Goal: Information Seeking & Learning: Learn about a topic

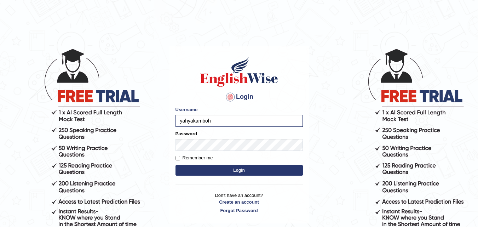
click at [196, 169] on button "Login" at bounding box center [239, 170] width 127 height 11
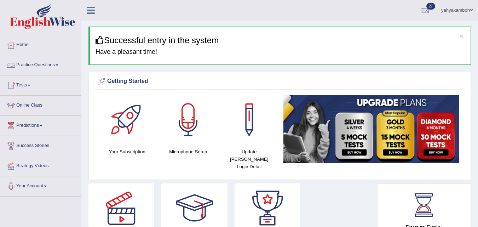
click at [60, 68] on link "Practice Questions" at bounding box center [40, 64] width 81 height 18
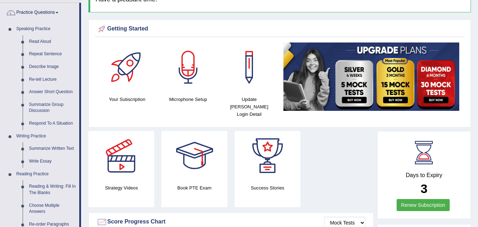
scroll to position [57, 0]
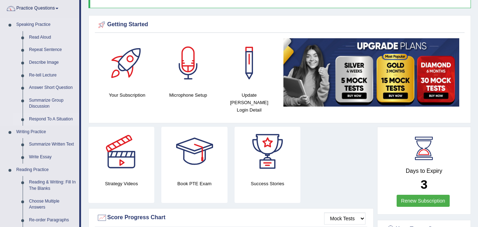
click at [56, 118] on link "Respond To A Situation" at bounding box center [52, 119] width 53 height 13
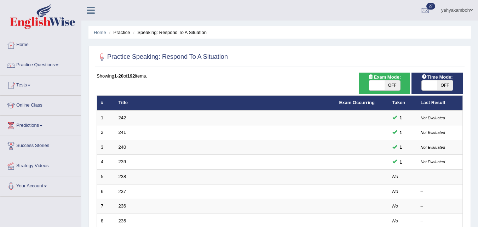
click at [393, 82] on span "OFF" at bounding box center [393, 85] width 16 height 10
checkbox input "true"
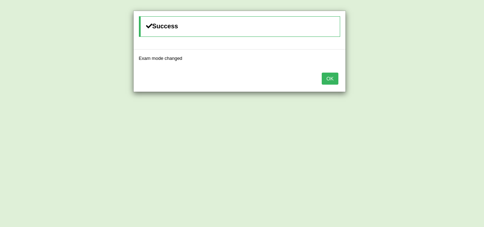
click at [329, 81] on button "OK" at bounding box center [329, 79] width 16 height 12
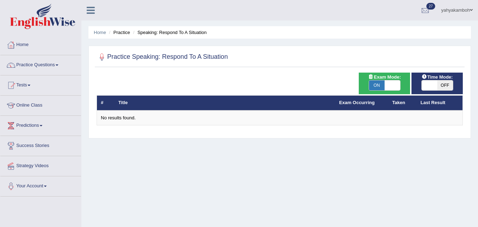
click at [381, 87] on span "ON" at bounding box center [377, 85] width 16 height 10
checkbox input "false"
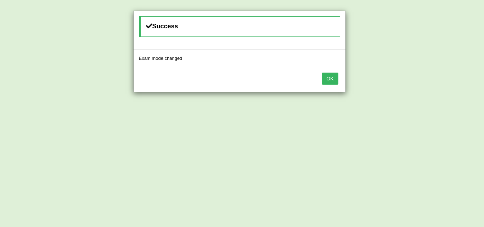
click at [336, 78] on button "OK" at bounding box center [329, 79] width 16 height 12
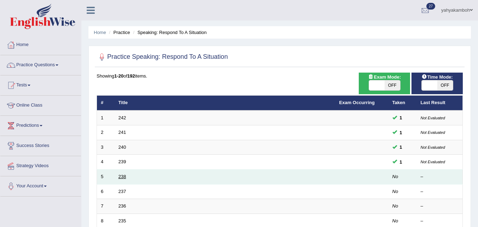
click at [120, 177] on link "238" at bounding box center [123, 176] width 8 height 5
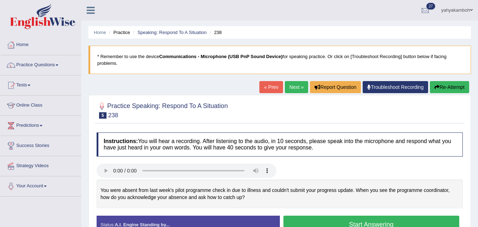
click at [125, 33] on li "Practice" at bounding box center [118, 32] width 23 height 7
click at [57, 65] on link "Practice Questions" at bounding box center [40, 64] width 81 height 18
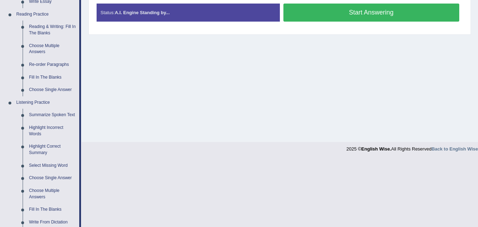
scroll to position [213, 0]
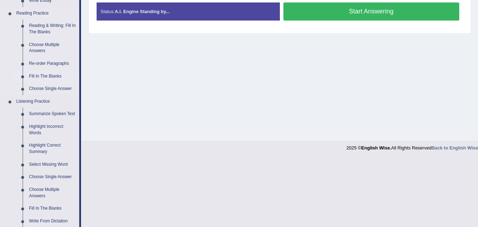
click at [54, 74] on link "Fill In The Blanks" at bounding box center [52, 76] width 53 height 13
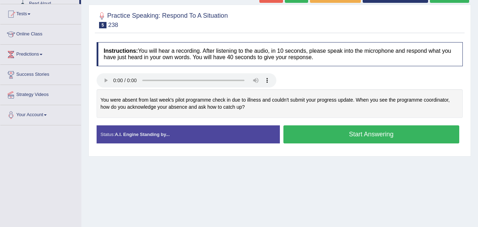
scroll to position [145, 0]
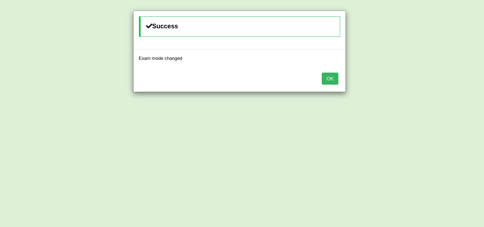
click at [332, 78] on button "OK" at bounding box center [329, 79] width 16 height 12
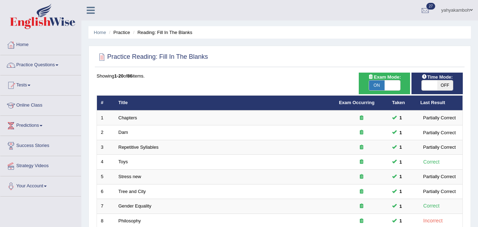
click at [438, 85] on span "OFF" at bounding box center [446, 85] width 16 height 10
checkbox input "true"
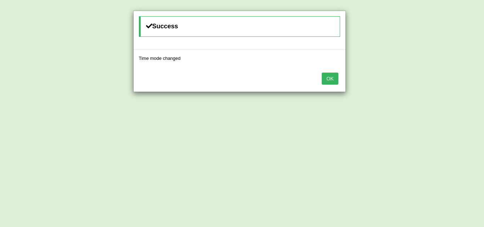
click at [328, 79] on button "OK" at bounding box center [329, 79] width 16 height 12
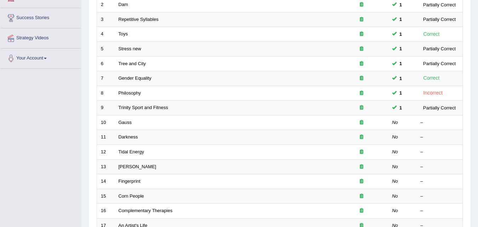
scroll to position [129, 0]
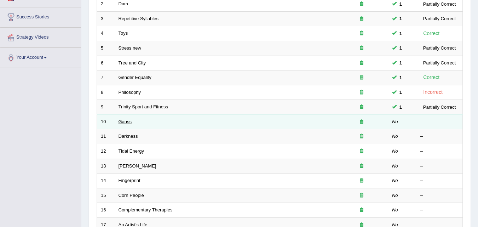
click at [128, 119] on link "Gauss" at bounding box center [125, 121] width 13 height 5
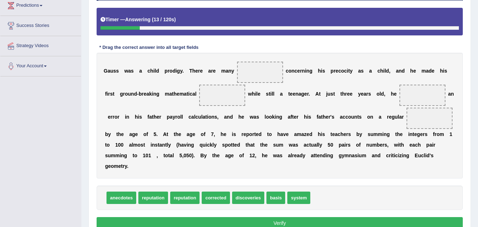
scroll to position [122, 0]
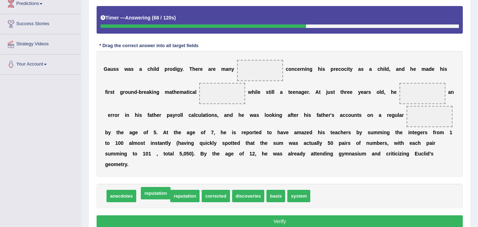
drag, startPoint x: 158, startPoint y: 195, endPoint x: 161, endPoint y: 192, distance: 3.8
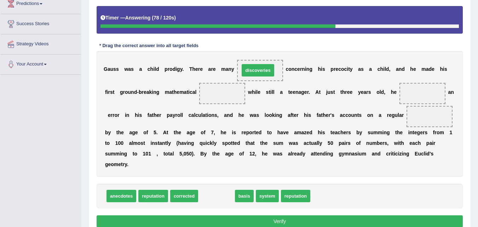
drag, startPoint x: 225, startPoint y: 196, endPoint x: 267, endPoint y: 71, distance: 132.3
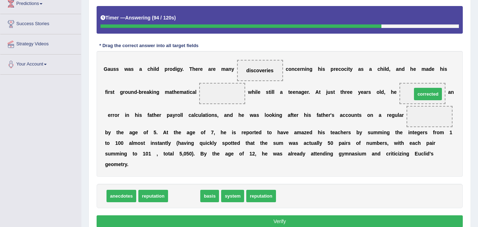
drag, startPoint x: 187, startPoint y: 199, endPoint x: 431, endPoint y: 97, distance: 264.4
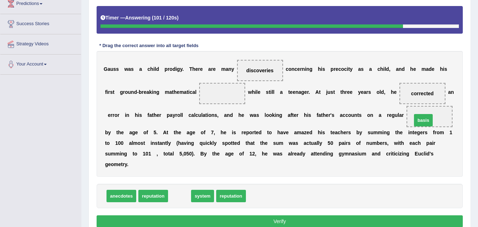
drag, startPoint x: 182, startPoint y: 196, endPoint x: 426, endPoint y: 120, distance: 255.4
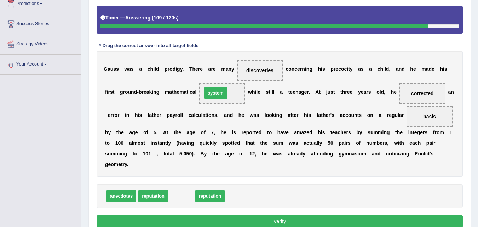
drag, startPoint x: 182, startPoint y: 197, endPoint x: 216, endPoint y: 94, distance: 108.5
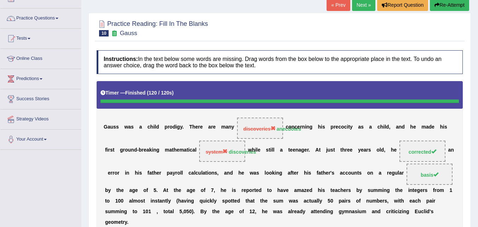
scroll to position [42, 0]
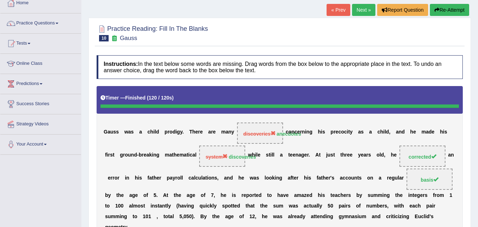
click at [364, 7] on link "Next »" at bounding box center [363, 10] width 23 height 12
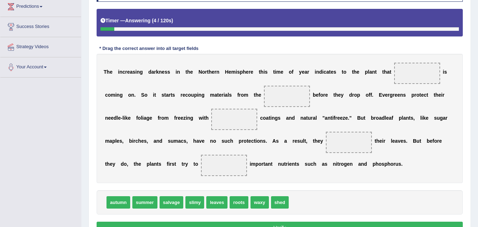
scroll to position [122, 0]
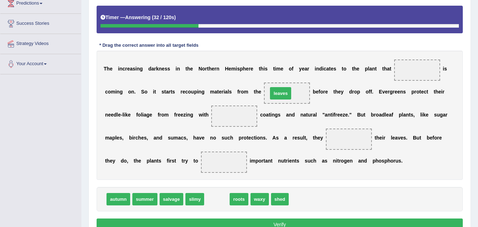
drag, startPoint x: 217, startPoint y: 202, endPoint x: 280, endPoint y: 96, distance: 123.6
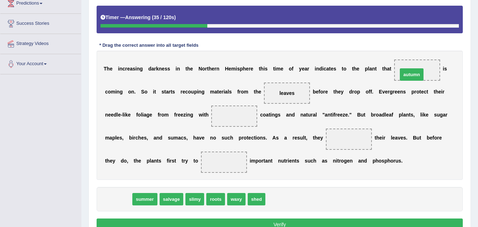
drag, startPoint x: 118, startPoint y: 200, endPoint x: 411, endPoint y: 75, distance: 318.8
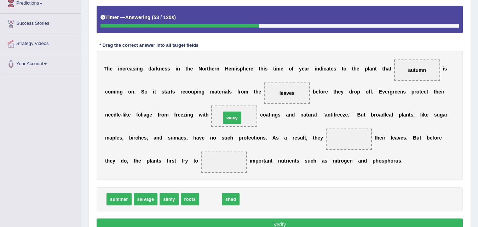
drag, startPoint x: 210, startPoint y: 201, endPoint x: 232, endPoint y: 120, distance: 84.2
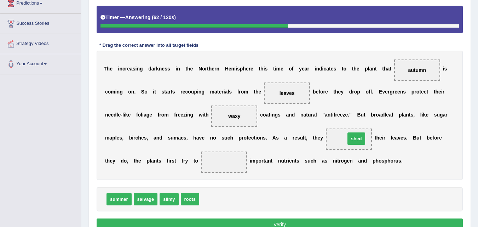
drag, startPoint x: 210, startPoint y: 201, endPoint x: 357, endPoint y: 140, distance: 158.2
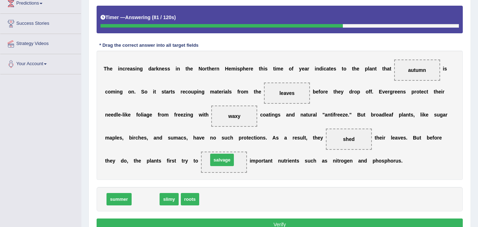
drag, startPoint x: 144, startPoint y: 201, endPoint x: 220, endPoint y: 162, distance: 86.0
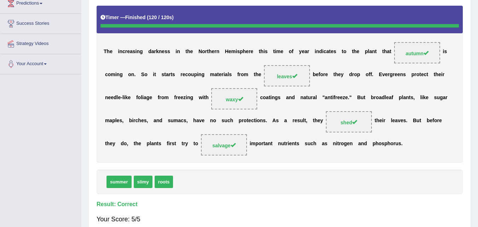
scroll to position [0, 0]
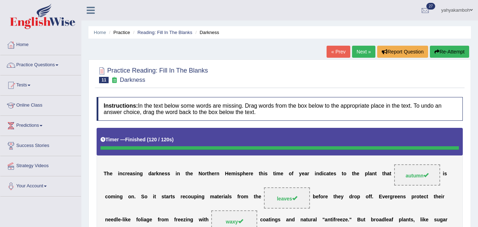
click at [363, 51] on link "Next »" at bounding box center [363, 52] width 23 height 12
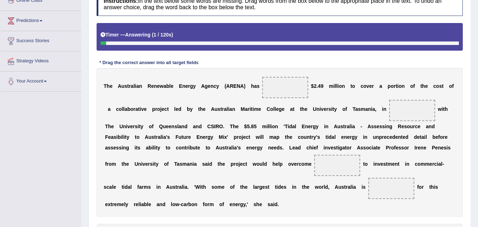
scroll to position [112, 0]
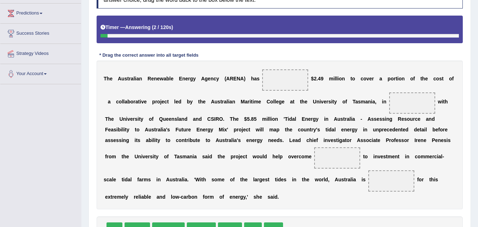
click at [478, 114] on html "Toggle navigation Home Practice Questions Speaking Practice Read Aloud Repeat S…" at bounding box center [239, 1] width 478 height 227
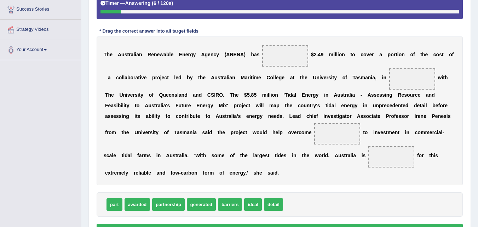
scroll to position [145, 0]
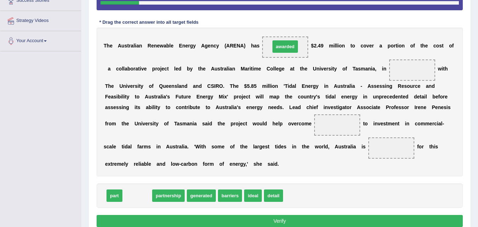
drag, startPoint x: 138, startPoint y: 197, endPoint x: 286, endPoint y: 48, distance: 210.0
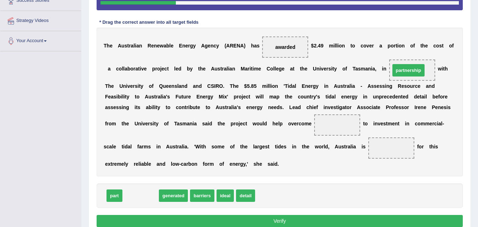
drag, startPoint x: 142, startPoint y: 197, endPoint x: 410, endPoint y: 72, distance: 295.9
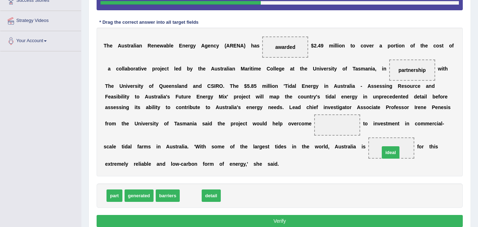
drag, startPoint x: 192, startPoint y: 198, endPoint x: 392, endPoint y: 154, distance: 204.6
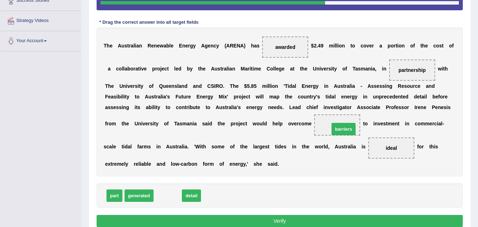
drag, startPoint x: 168, startPoint y: 196, endPoint x: 344, endPoint y: 130, distance: 188.1
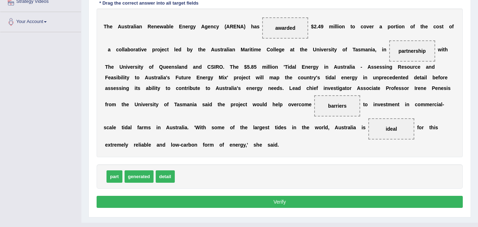
scroll to position [178, 0]
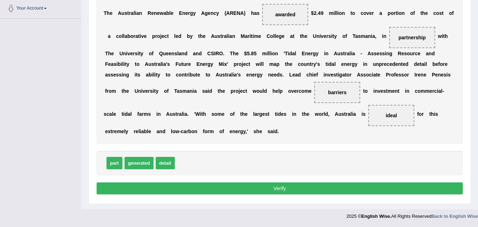
click at [296, 187] on button "Verify" at bounding box center [280, 188] width 366 height 12
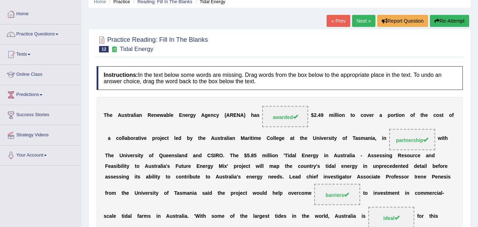
scroll to position [18, 0]
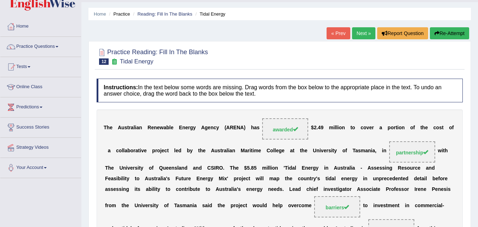
click at [363, 33] on link "Next »" at bounding box center [363, 33] width 23 height 12
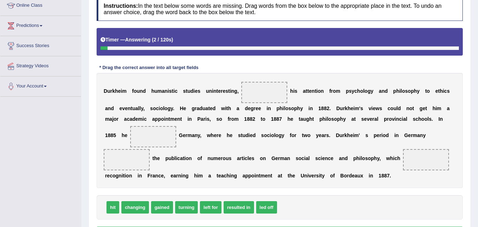
drag, startPoint x: 481, startPoint y: 41, endPoint x: 483, endPoint y: 99, distance: 58.8
click at [478, 99] on html "Toggle navigation Home Practice Questions Speaking Practice Read Aloud Repeat S…" at bounding box center [239, 13] width 478 height 227
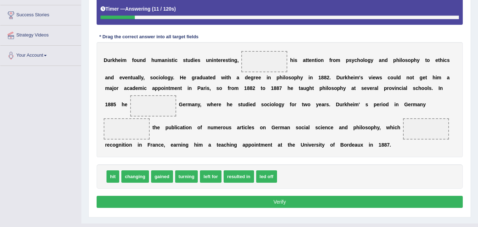
scroll to position [131, 0]
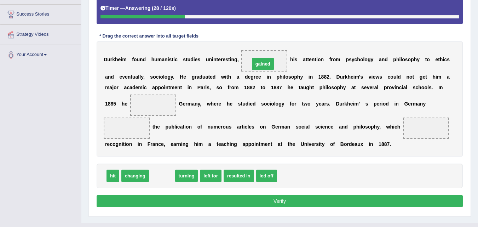
drag, startPoint x: 162, startPoint y: 176, endPoint x: 263, endPoint y: 64, distance: 150.7
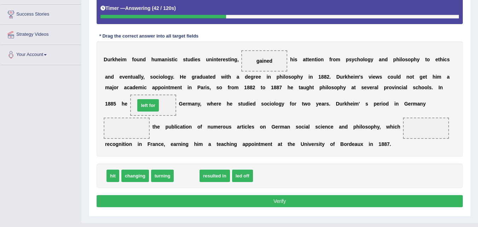
drag, startPoint x: 188, startPoint y: 178, endPoint x: 149, endPoint y: 107, distance: 80.3
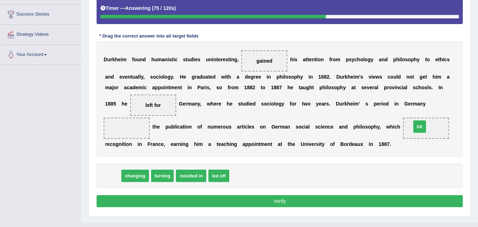
drag, startPoint x: 114, startPoint y: 177, endPoint x: 421, endPoint y: 128, distance: 310.9
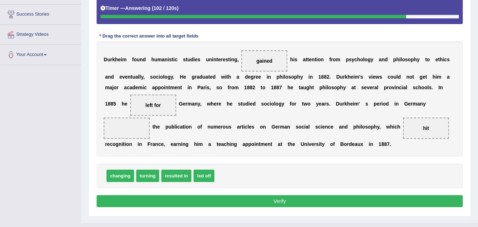
click at [180, 177] on span "resulted in" at bounding box center [176, 176] width 30 height 12
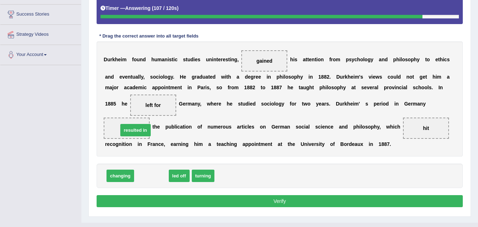
drag, startPoint x: 156, startPoint y: 178, endPoint x: 141, endPoint y: 132, distance: 48.4
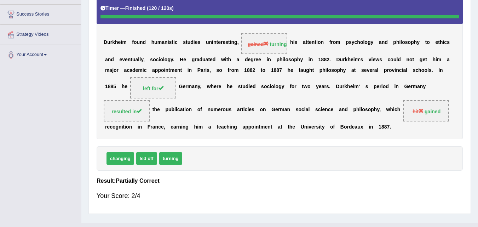
scroll to position [0, 0]
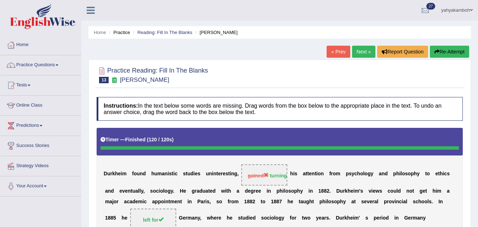
click at [362, 52] on link "Next »" at bounding box center [363, 52] width 23 height 12
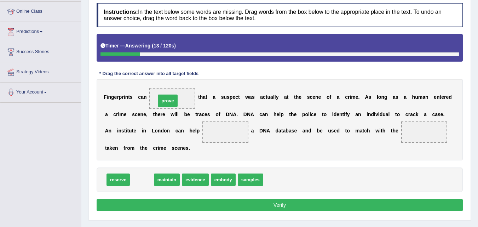
drag, startPoint x: 146, startPoint y: 179, endPoint x: 172, endPoint y: 101, distance: 83.1
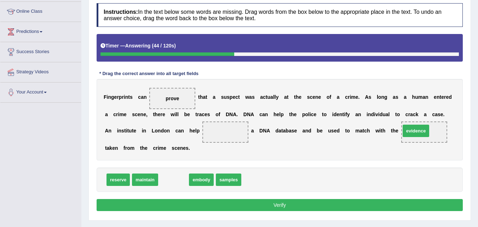
drag, startPoint x: 176, startPoint y: 181, endPoint x: 418, endPoint y: 132, distance: 247.4
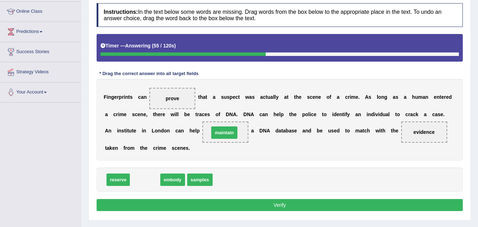
drag, startPoint x: 149, startPoint y: 181, endPoint x: 228, endPoint y: 134, distance: 92.2
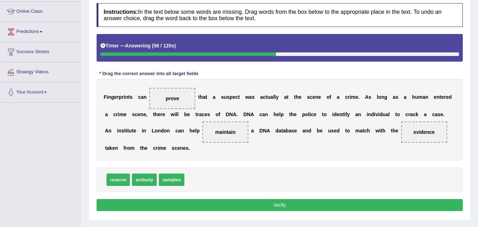
click at [272, 206] on button "Verify" at bounding box center [280, 205] width 366 height 12
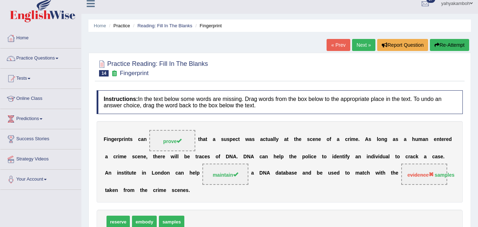
scroll to position [3, 0]
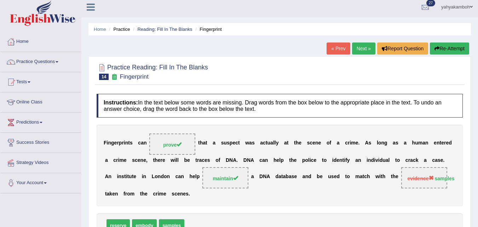
click at [361, 49] on link "Next »" at bounding box center [363, 48] width 23 height 12
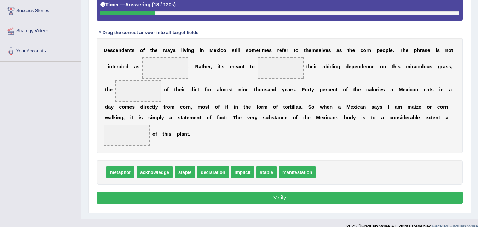
scroll to position [141, 0]
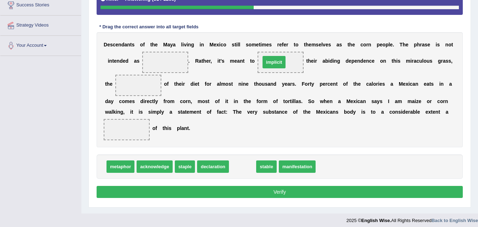
drag, startPoint x: 248, startPoint y: 167, endPoint x: 279, endPoint y: 63, distance: 109.1
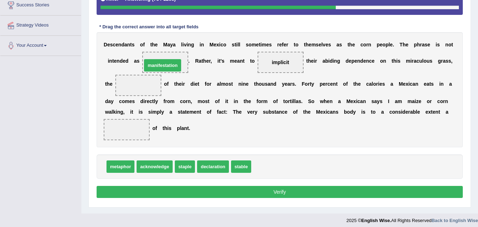
drag, startPoint x: 263, startPoint y: 168, endPoint x: 154, endPoint y: 67, distance: 149.1
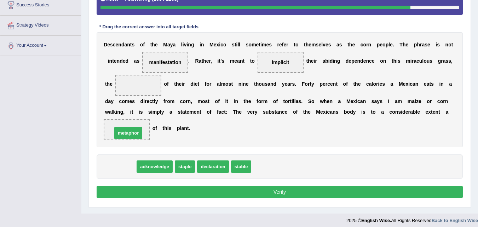
drag, startPoint x: 126, startPoint y: 167, endPoint x: 133, endPoint y: 133, distance: 34.5
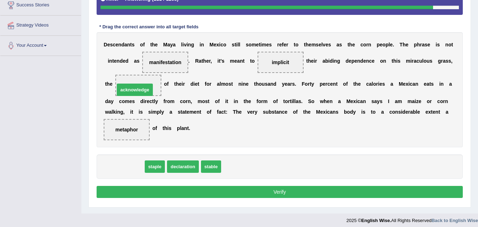
drag, startPoint x: 132, startPoint y: 169, endPoint x: 142, endPoint y: 92, distance: 77.5
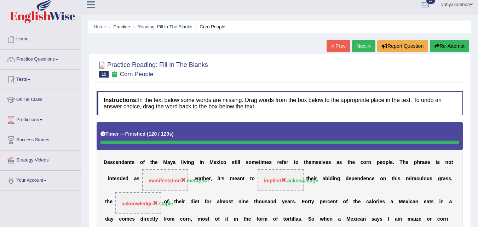
scroll to position [0, 0]
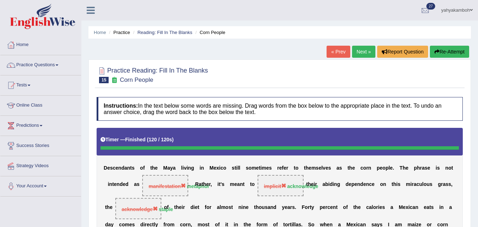
click at [359, 47] on link "Next »" at bounding box center [363, 52] width 23 height 12
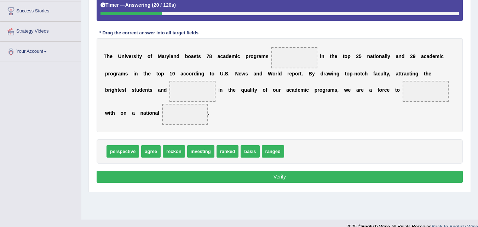
scroll to position [136, 0]
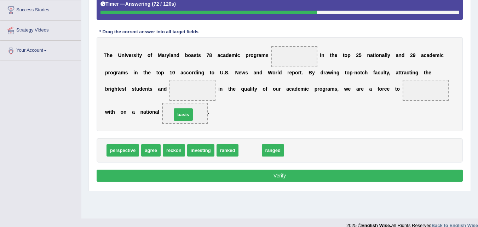
drag, startPoint x: 251, startPoint y: 150, endPoint x: 184, endPoint y: 115, distance: 75.9
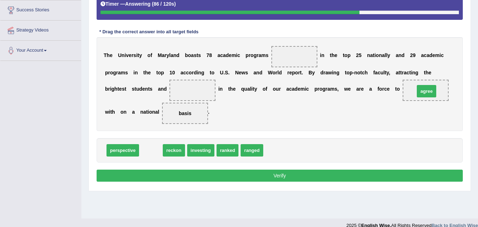
drag, startPoint x: 155, startPoint y: 152, endPoint x: 430, endPoint y: 93, distance: 282.1
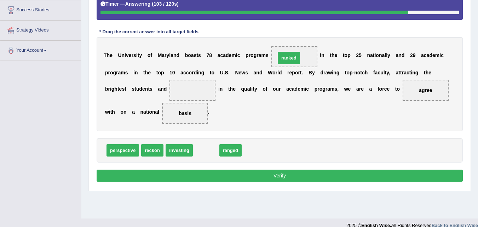
drag, startPoint x: 207, startPoint y: 150, endPoint x: 290, endPoint y: 58, distance: 124.1
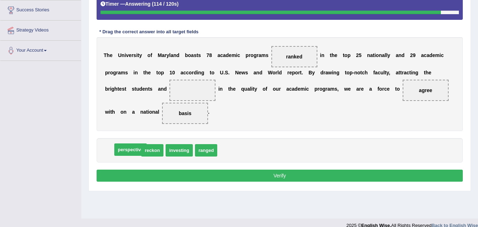
drag, startPoint x: 119, startPoint y: 153, endPoint x: 127, endPoint y: 152, distance: 7.8
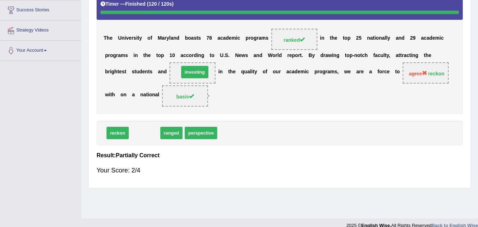
drag, startPoint x: 148, startPoint y: 153, endPoint x: 198, endPoint y: 93, distance: 78.7
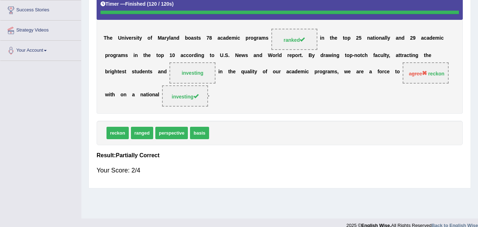
click at [234, 104] on div "T h e U n i v e r s i t y o f M a r y l a n d b o a s t s 7 8 a c a d e m i c p…" at bounding box center [280, 52] width 366 height 121
drag, startPoint x: 197, startPoint y: 74, endPoint x: 218, endPoint y: 84, distance: 23.4
click at [218, 84] on div "T h e U n i v e r s i t y o f M a r y l a n d b o a s t s 7 8 a c a d e m i c p…" at bounding box center [280, 52] width 366 height 121
drag, startPoint x: 192, startPoint y: 93, endPoint x: 210, endPoint y: 105, distance: 22.1
click at [210, 105] on div "T h e U n i v e r s i t y o f M a r y l a n d b o a s t s 7 8 a c a d e m i c p…" at bounding box center [280, 52] width 366 height 121
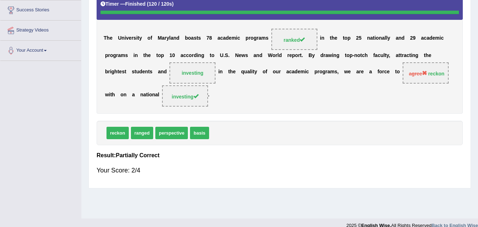
drag, startPoint x: 186, startPoint y: 97, endPoint x: 196, endPoint y: 87, distance: 14.0
click at [196, 87] on span "investing" at bounding box center [185, 95] width 46 height 21
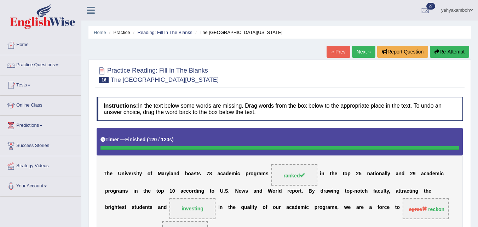
click at [438, 52] on icon "button" at bounding box center [437, 51] width 5 height 5
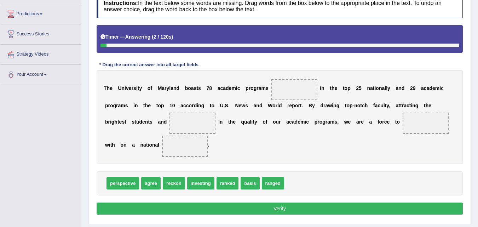
scroll to position [128, 0]
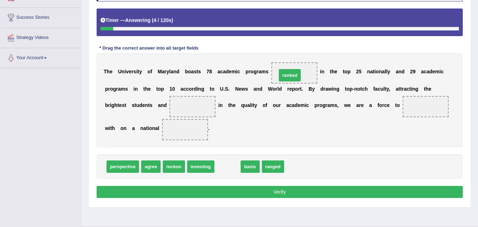
drag, startPoint x: 224, startPoint y: 165, endPoint x: 286, endPoint y: 74, distance: 110.6
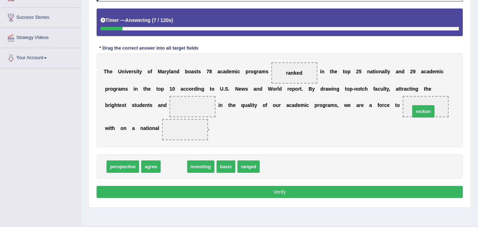
drag, startPoint x: 169, startPoint y: 170, endPoint x: 418, endPoint y: 115, distance: 255.6
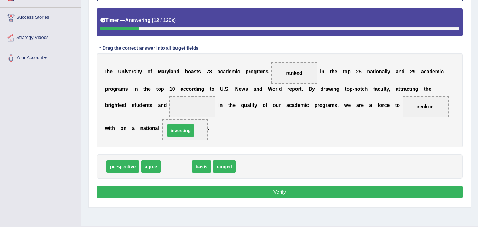
drag, startPoint x: 171, startPoint y: 169, endPoint x: 175, endPoint y: 132, distance: 36.4
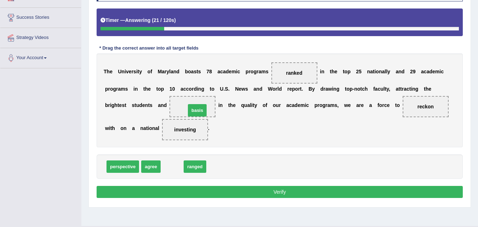
drag, startPoint x: 173, startPoint y: 167, endPoint x: 198, endPoint y: 110, distance: 61.6
click at [291, 190] on button "Verify" at bounding box center [280, 192] width 366 height 12
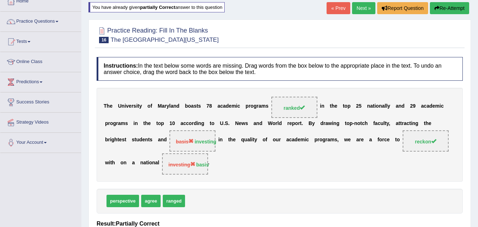
scroll to position [39, 0]
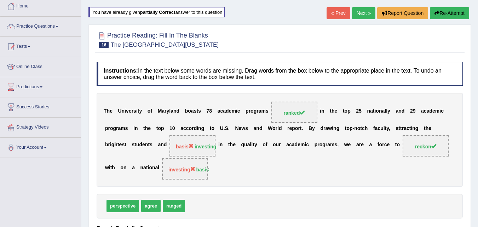
click at [365, 15] on link "Next »" at bounding box center [363, 13] width 23 height 12
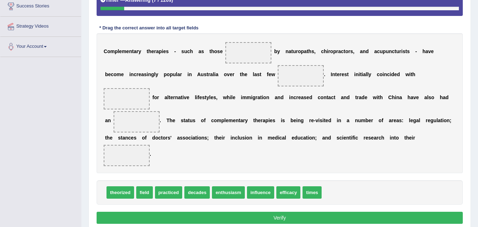
scroll to position [140, 0]
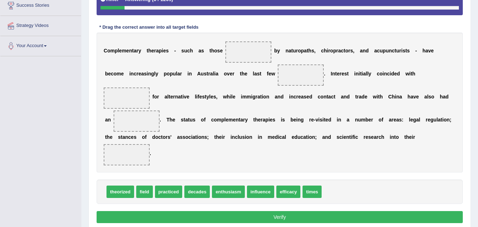
drag, startPoint x: 480, startPoint y: 48, endPoint x: 483, endPoint y: 124, distance: 75.8
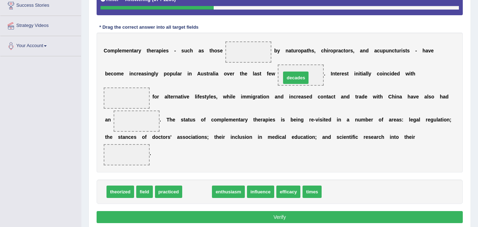
drag, startPoint x: 198, startPoint y: 192, endPoint x: 297, endPoint y: 78, distance: 151.1
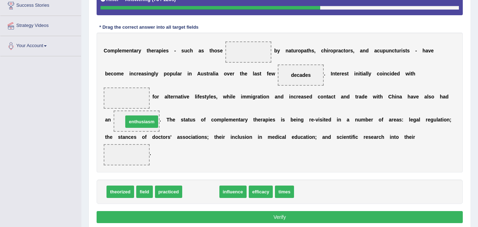
drag, startPoint x: 202, startPoint y: 192, endPoint x: 143, endPoint y: 122, distance: 91.7
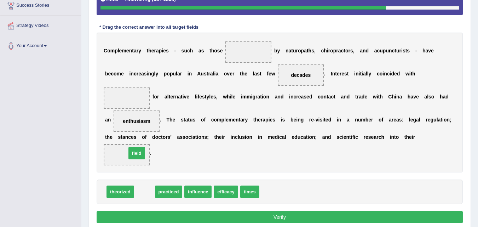
drag, startPoint x: 145, startPoint y: 194, endPoint x: 137, endPoint y: 156, distance: 39.4
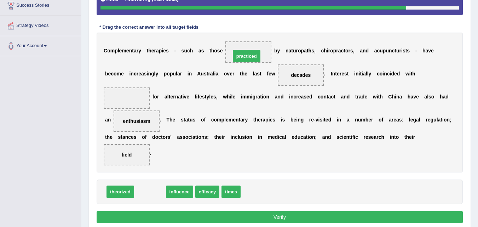
drag, startPoint x: 151, startPoint y: 193, endPoint x: 248, endPoint y: 57, distance: 166.5
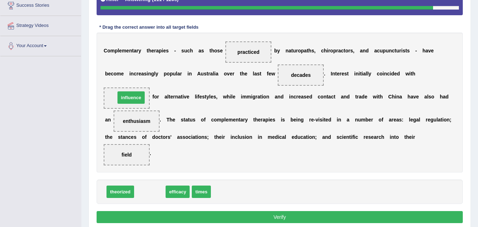
drag, startPoint x: 148, startPoint y: 194, endPoint x: 130, endPoint y: 99, distance: 96.0
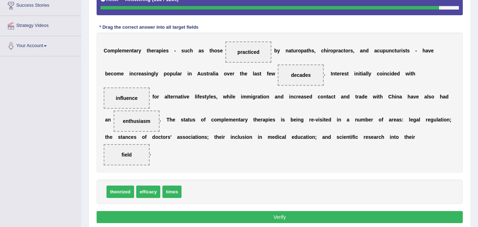
click at [275, 214] on button "Verify" at bounding box center [280, 217] width 366 height 12
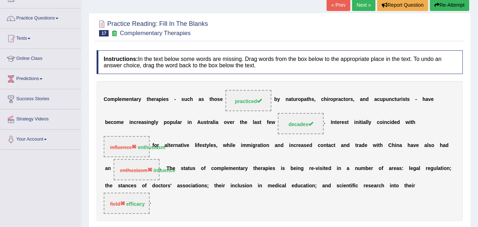
scroll to position [26, 0]
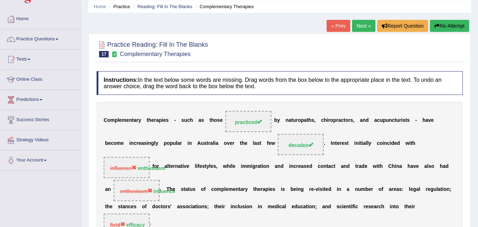
click at [361, 27] on link "Next »" at bounding box center [363, 26] width 23 height 12
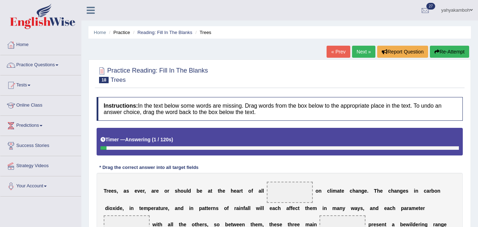
scroll to position [89, 0]
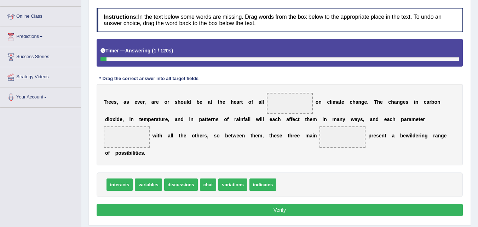
click at [478, 91] on html "Toggle navigation Home Practice Questions Speaking Practice Read Aloud Repeat S…" at bounding box center [239, 24] width 478 height 227
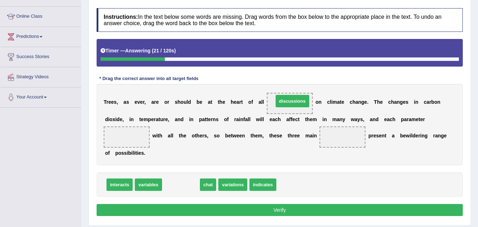
drag, startPoint x: 190, startPoint y: 186, endPoint x: 302, endPoint y: 102, distance: 139.3
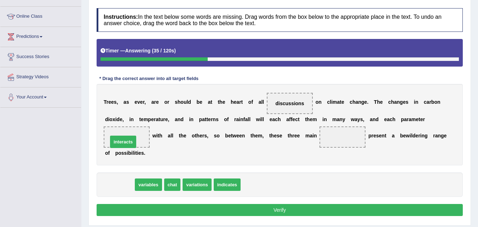
drag, startPoint x: 123, startPoint y: 185, endPoint x: 126, endPoint y: 142, distance: 43.0
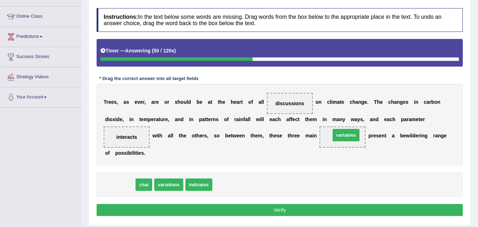
drag, startPoint x: 125, startPoint y: 186, endPoint x: 351, endPoint y: 137, distance: 231.6
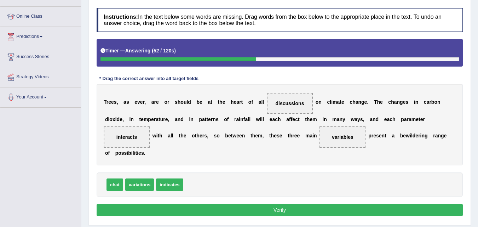
click at [291, 210] on button "Verify" at bounding box center [280, 210] width 366 height 12
